Goal: Transaction & Acquisition: Purchase product/service

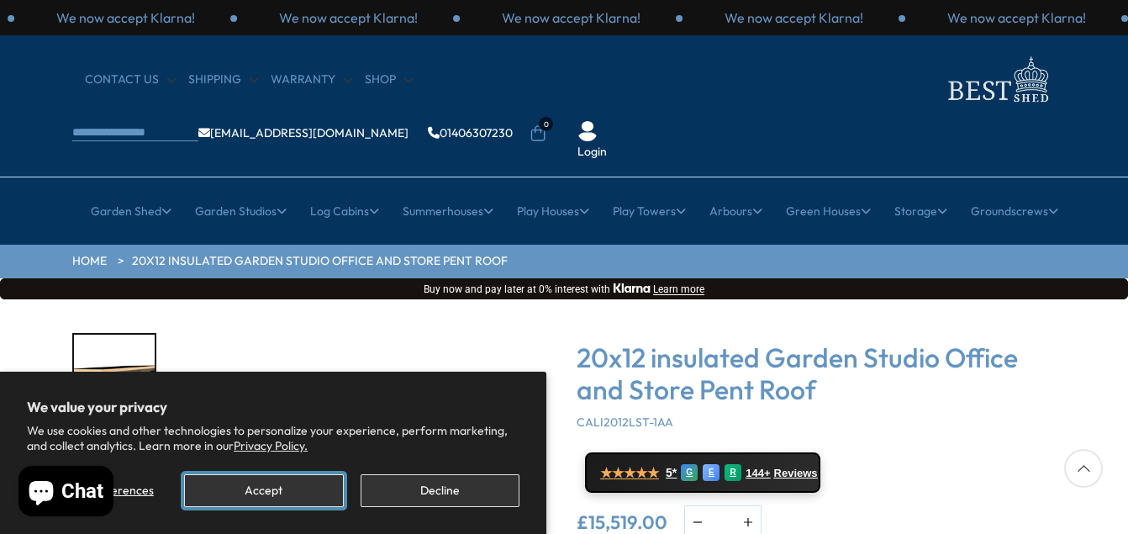
click at [242, 491] on button "Accept" at bounding box center [263, 490] width 159 height 33
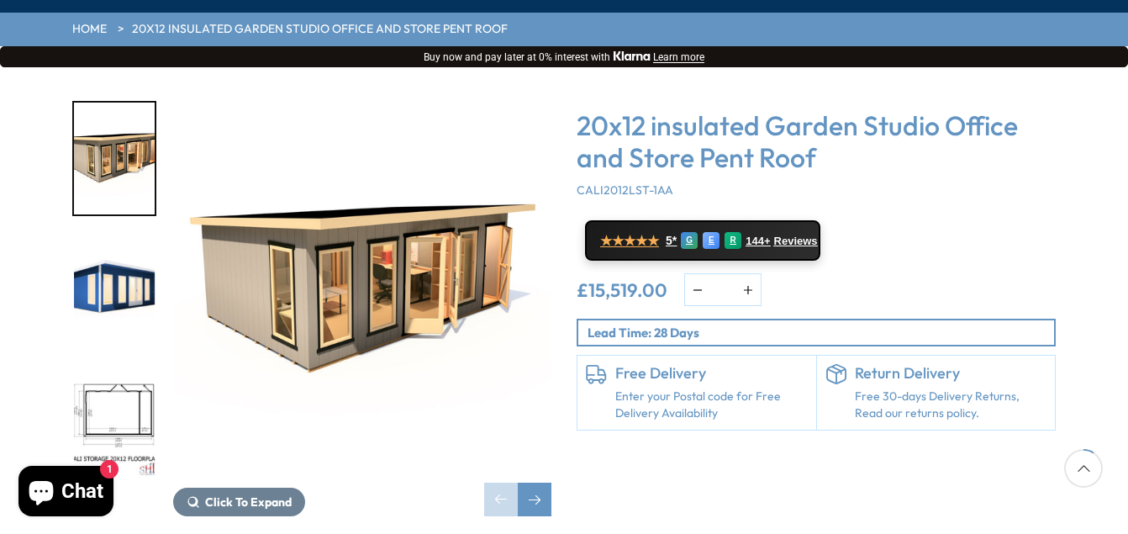
scroll to position [235, 0]
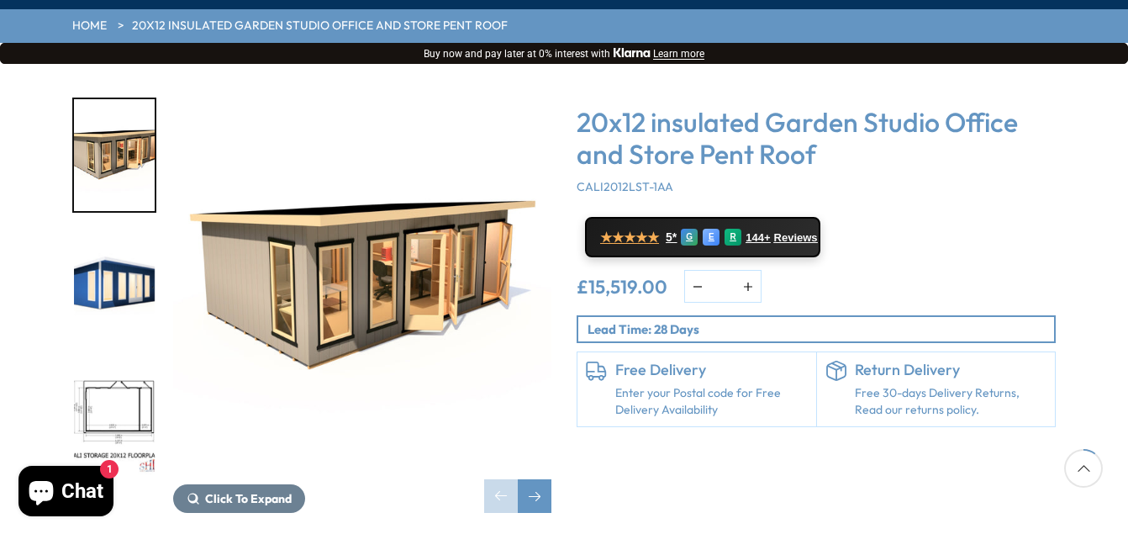
click at [116, 362] on img "3 / 10" at bounding box center [114, 418] width 81 height 112
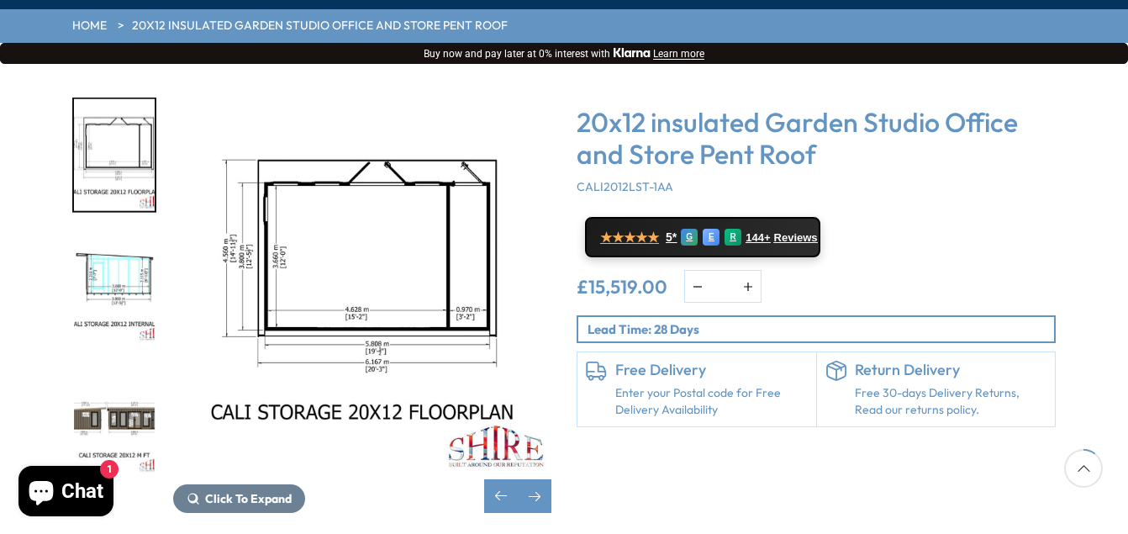
click at [137, 379] on img "5 / 10" at bounding box center [114, 418] width 81 height 112
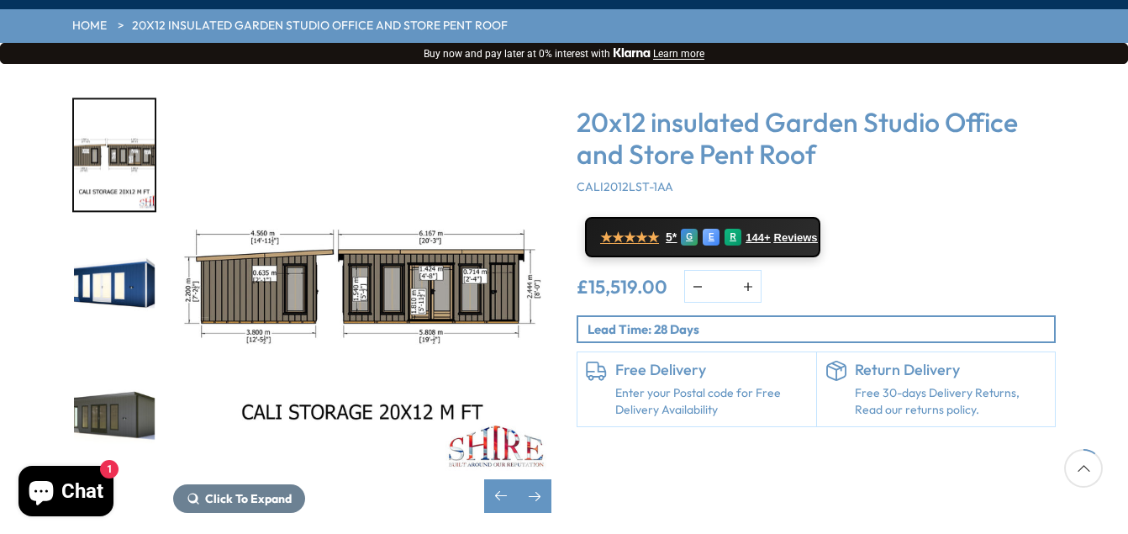
click at [112, 245] on img "6 / 10" at bounding box center [114, 287] width 81 height 112
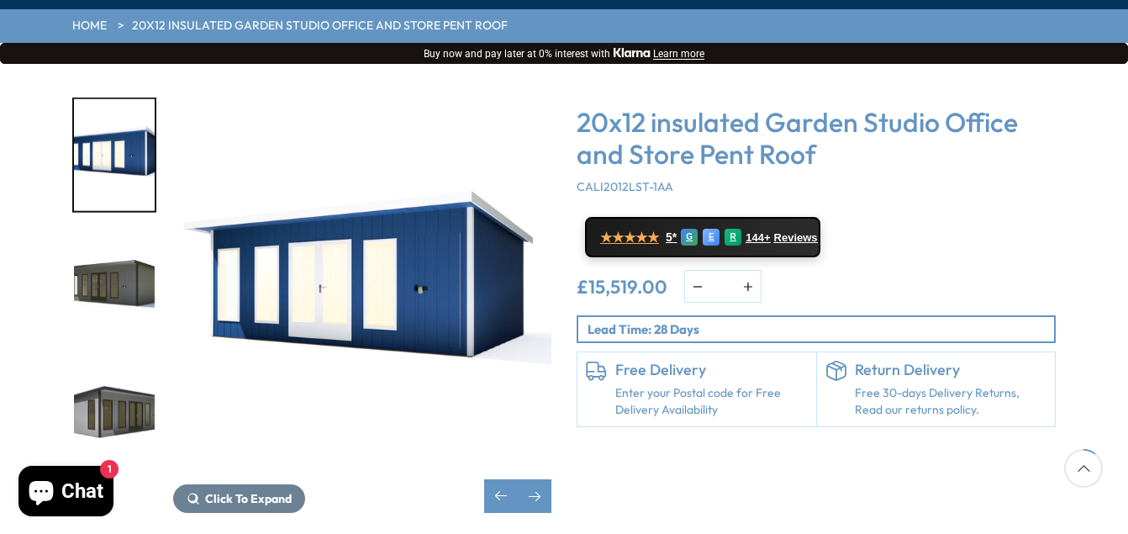
click at [95, 231] on img "7 / 10" at bounding box center [114, 287] width 81 height 112
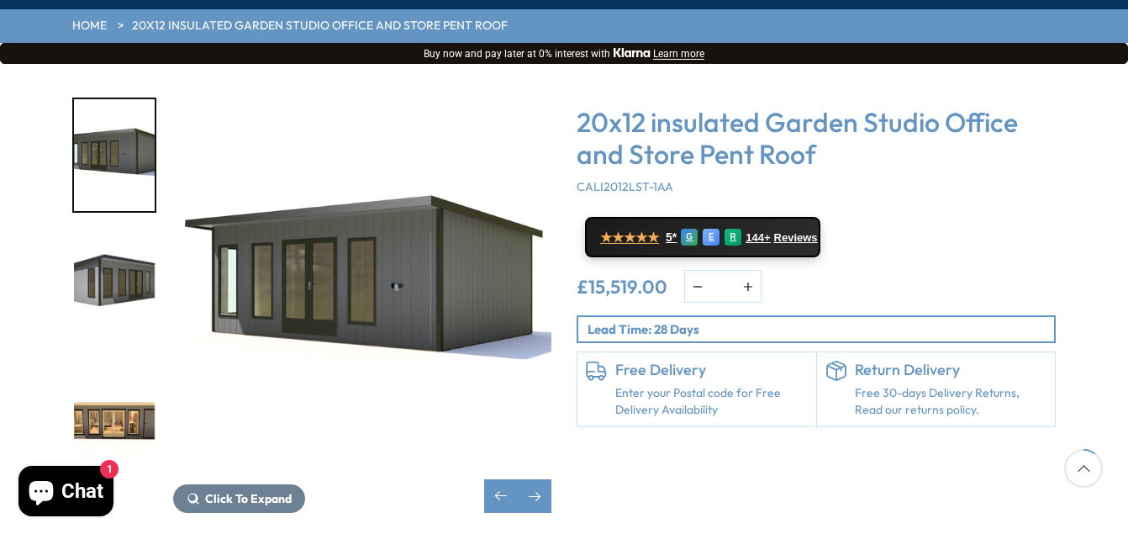
click at [103, 371] on img "9 / 10" at bounding box center [114, 418] width 81 height 112
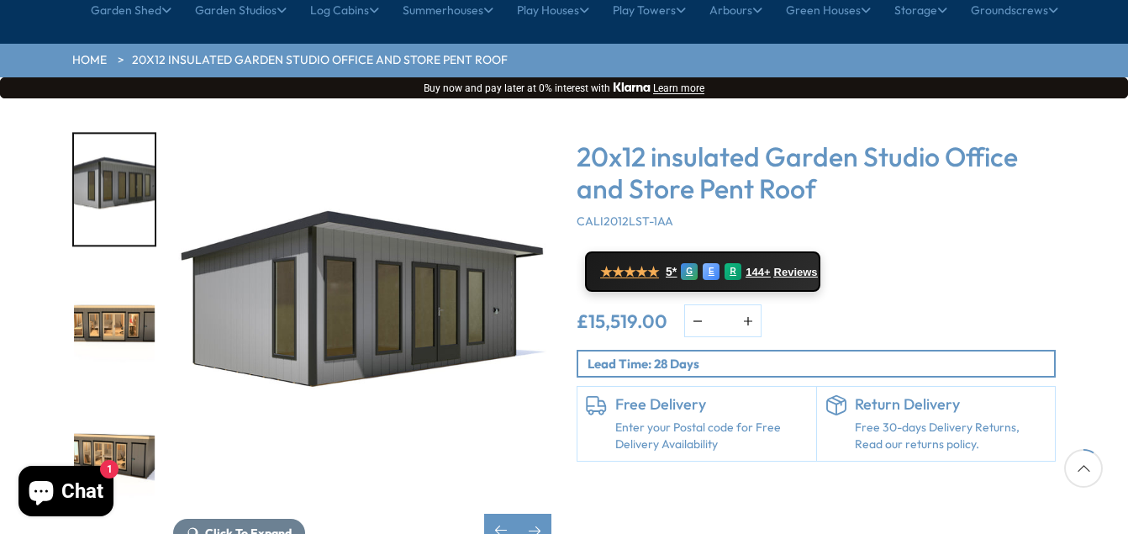
scroll to position [202, 0]
